Goal: Find contact information: Find contact information

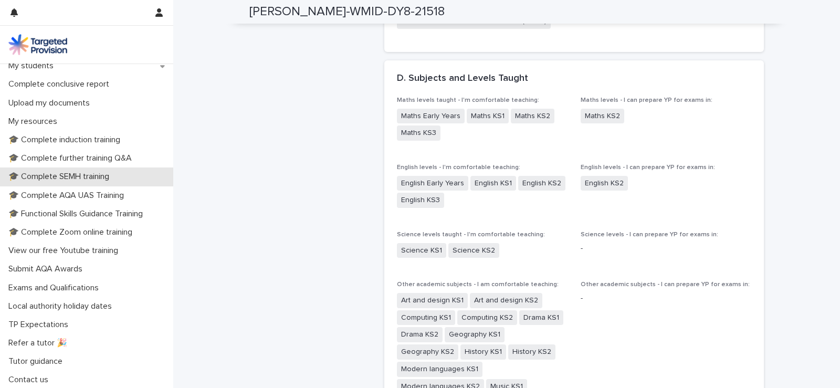
scroll to position [211, 0]
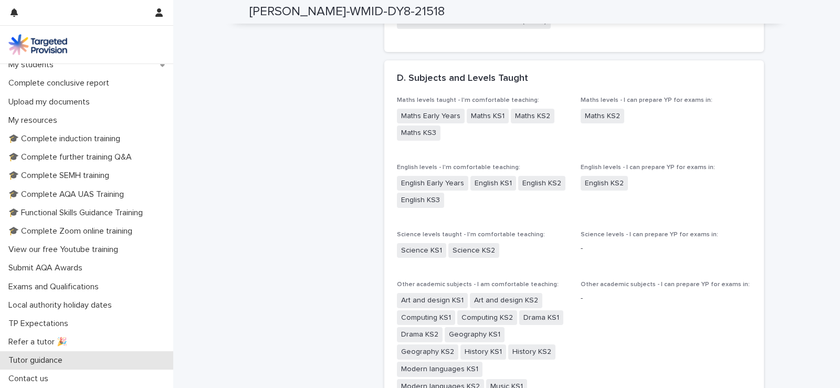
click at [45, 357] on p "Tutor guidance" at bounding box center [37, 361] width 67 height 10
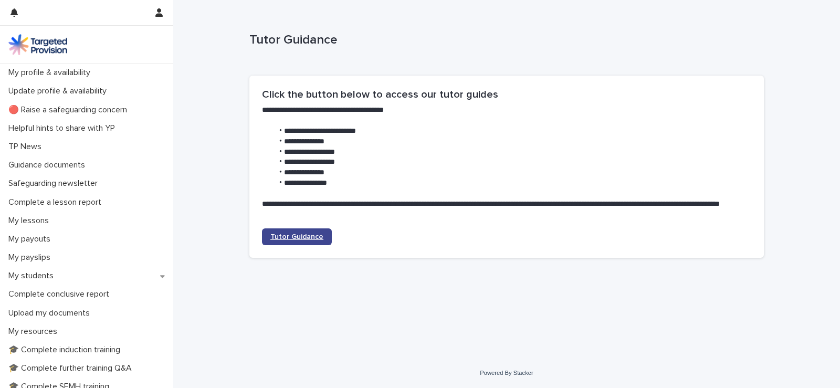
click at [300, 242] on link "Tutor Guidance" at bounding box center [297, 236] width 70 height 17
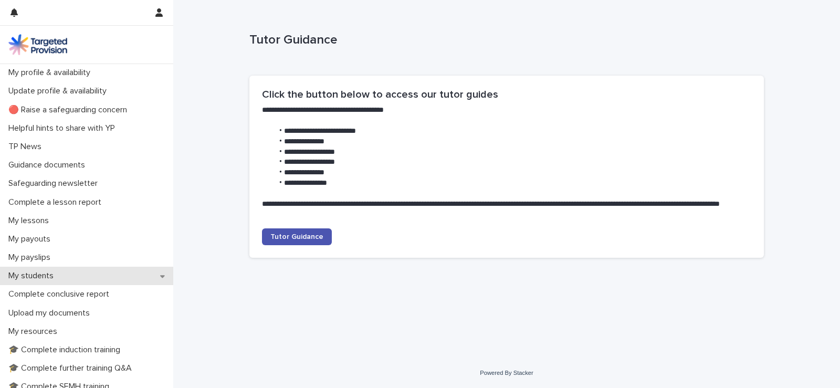
click at [64, 281] on div "My students" at bounding box center [86, 276] width 173 height 18
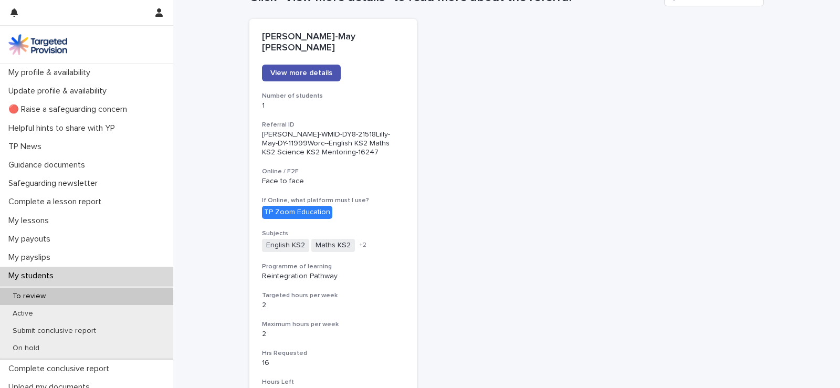
scroll to position [105, 0]
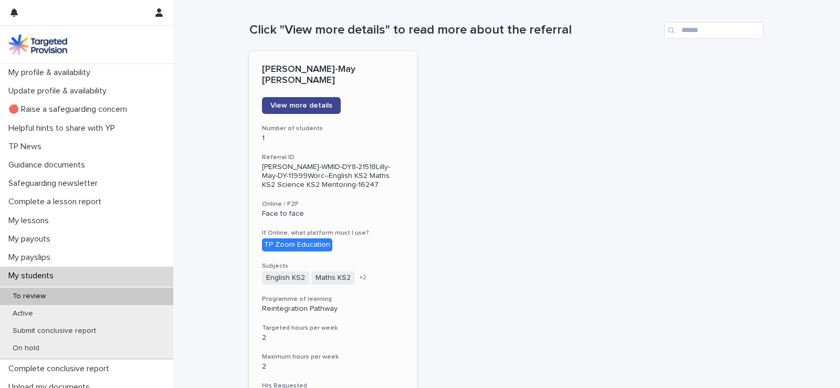
click at [300, 102] on span "View more details" at bounding box center [301, 105] width 62 height 7
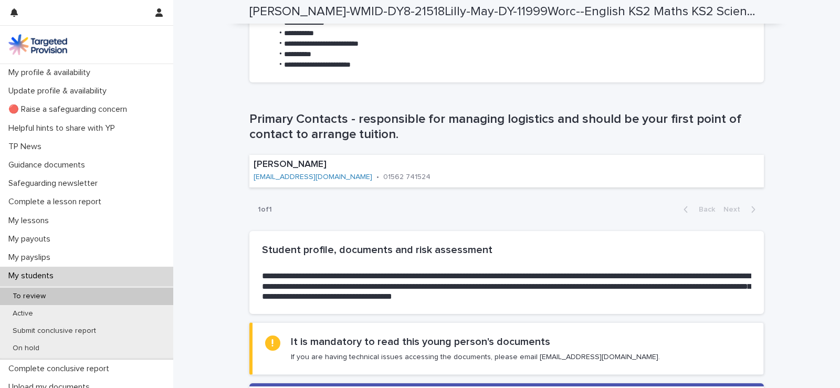
scroll to position [683, 0]
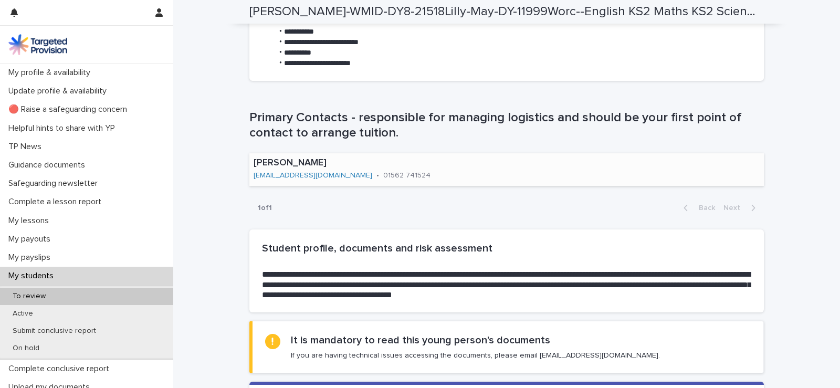
click at [314, 176] on link "[EMAIL_ADDRESS][DOMAIN_NAME]" at bounding box center [313, 175] width 119 height 7
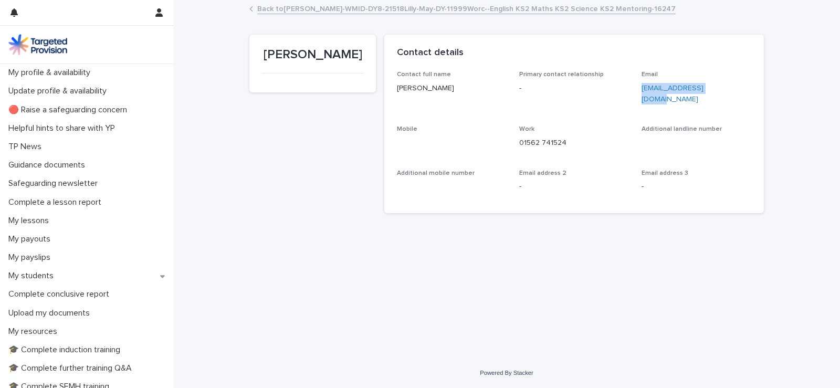
drag, startPoint x: 638, startPoint y: 89, endPoint x: 724, endPoint y: 91, distance: 86.2
click at [724, 91] on div "Contact full name [PERSON_NAME] Primary contact relationship - Email [EMAIL_ADD…" at bounding box center [574, 135] width 355 height 129
copy link "[EMAIL_ADDRESS][DOMAIN_NAME]"
